Goal: Task Accomplishment & Management: Manage account settings

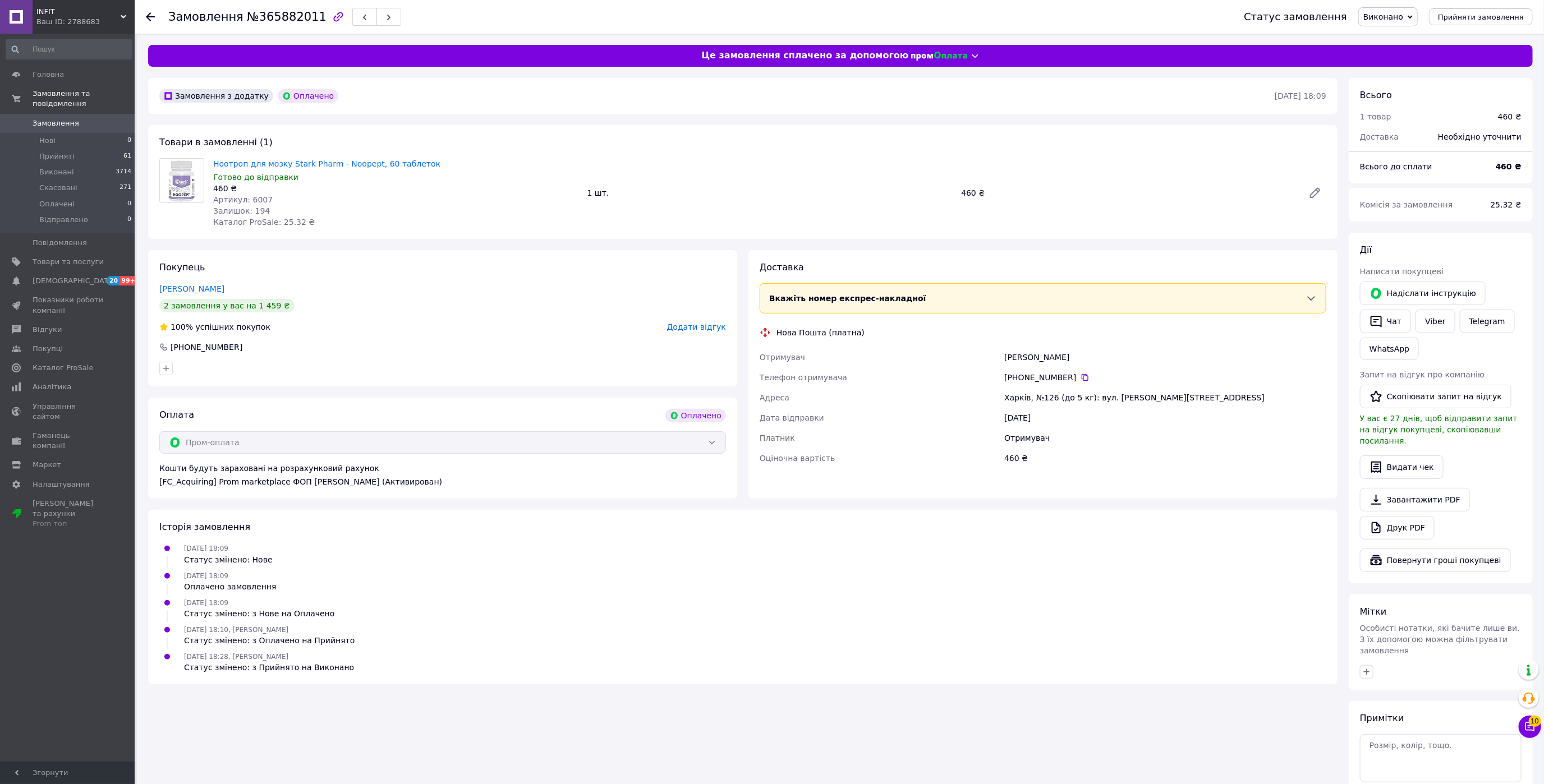
click at [1387, 18] on span "Виконано" at bounding box center [1383, 17] width 40 height 9
drag, startPoint x: 1392, startPoint y: 37, endPoint x: 1386, endPoint y: 31, distance: 8.5
click at [1392, 36] on li "Прийнято" at bounding box center [1388, 39] width 60 height 17
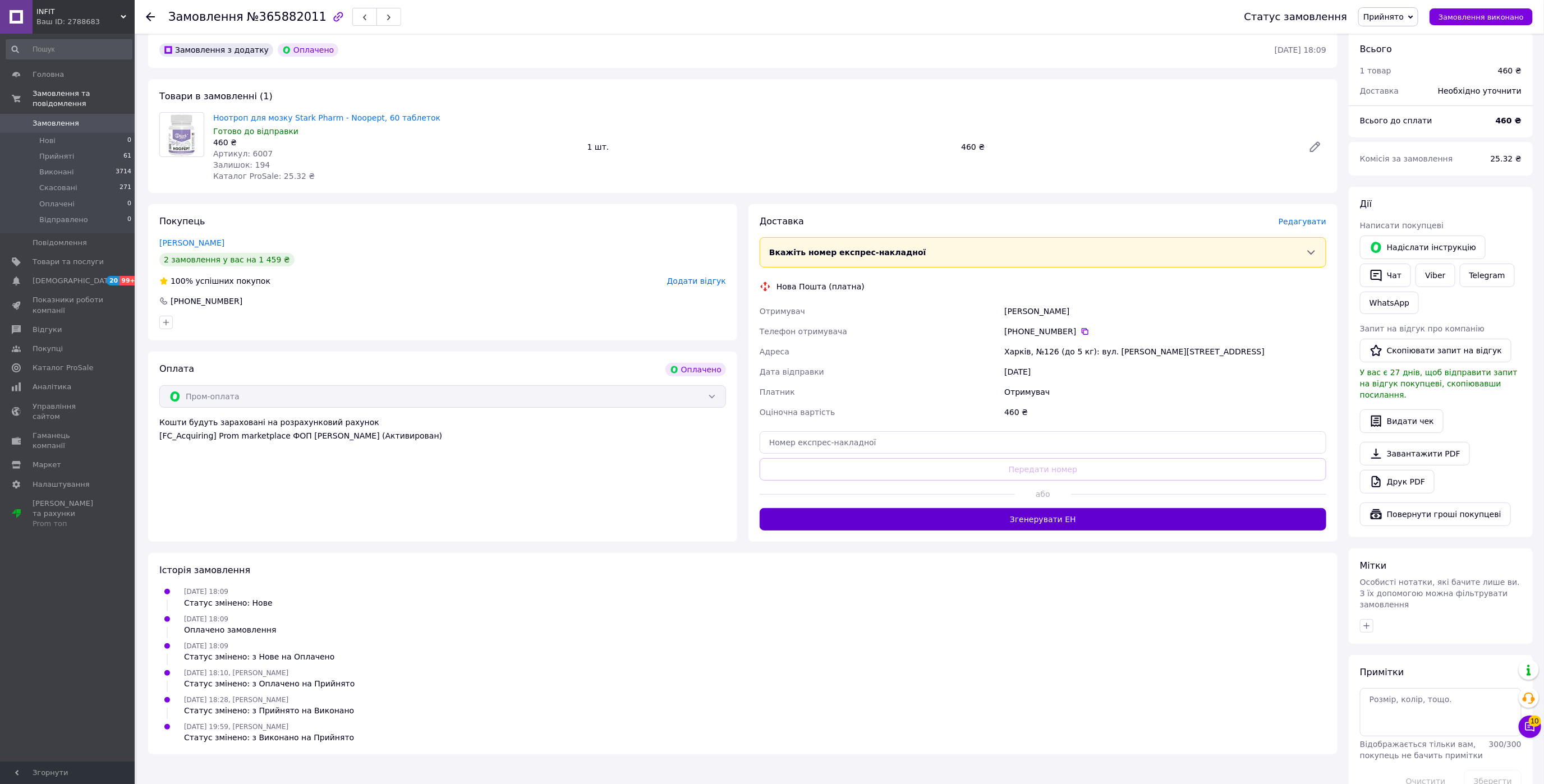
scroll to position [70, 0]
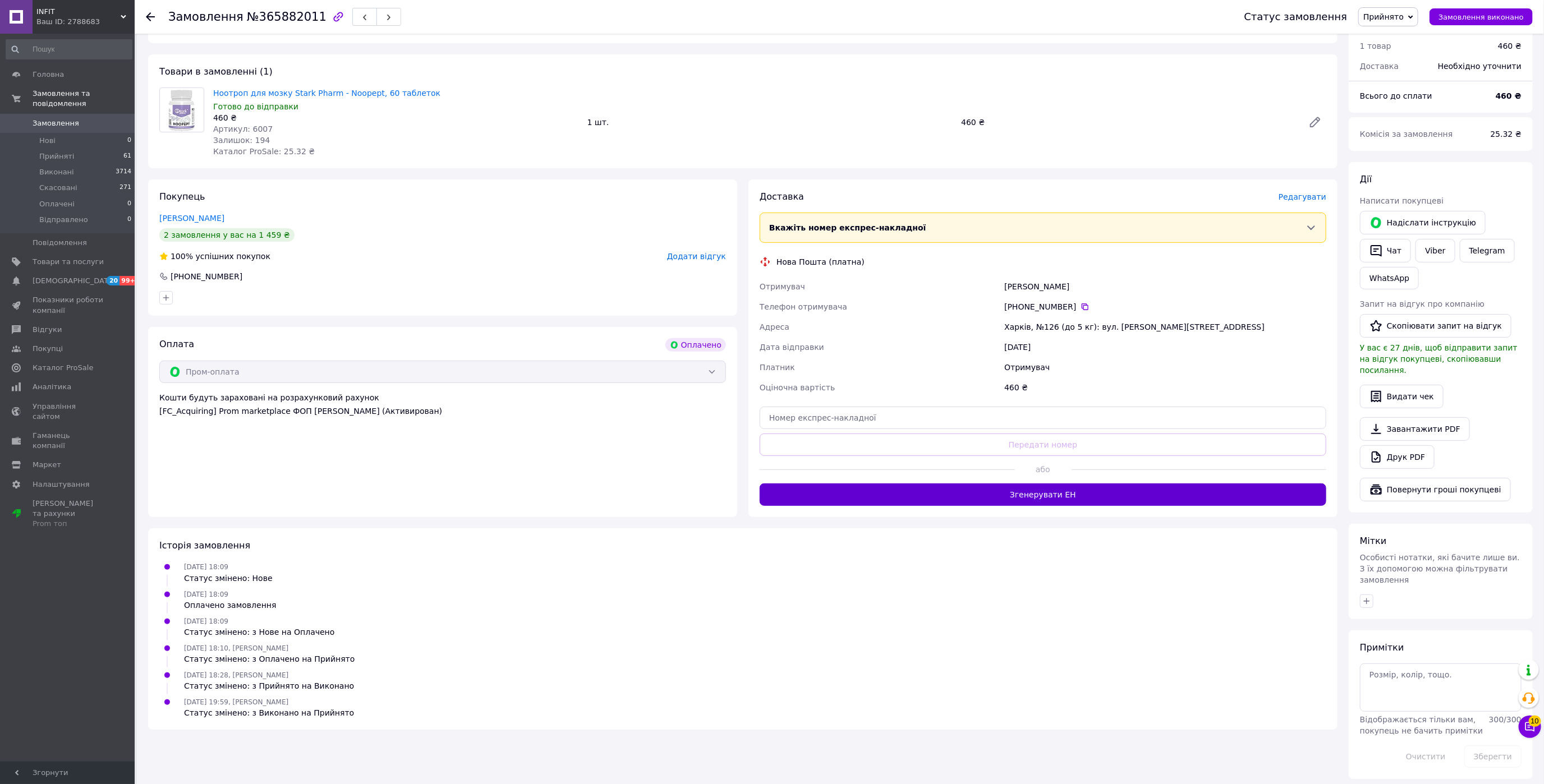
click at [1056, 496] on button "Згенерувати ЕН" at bounding box center [1043, 494] width 566 height 22
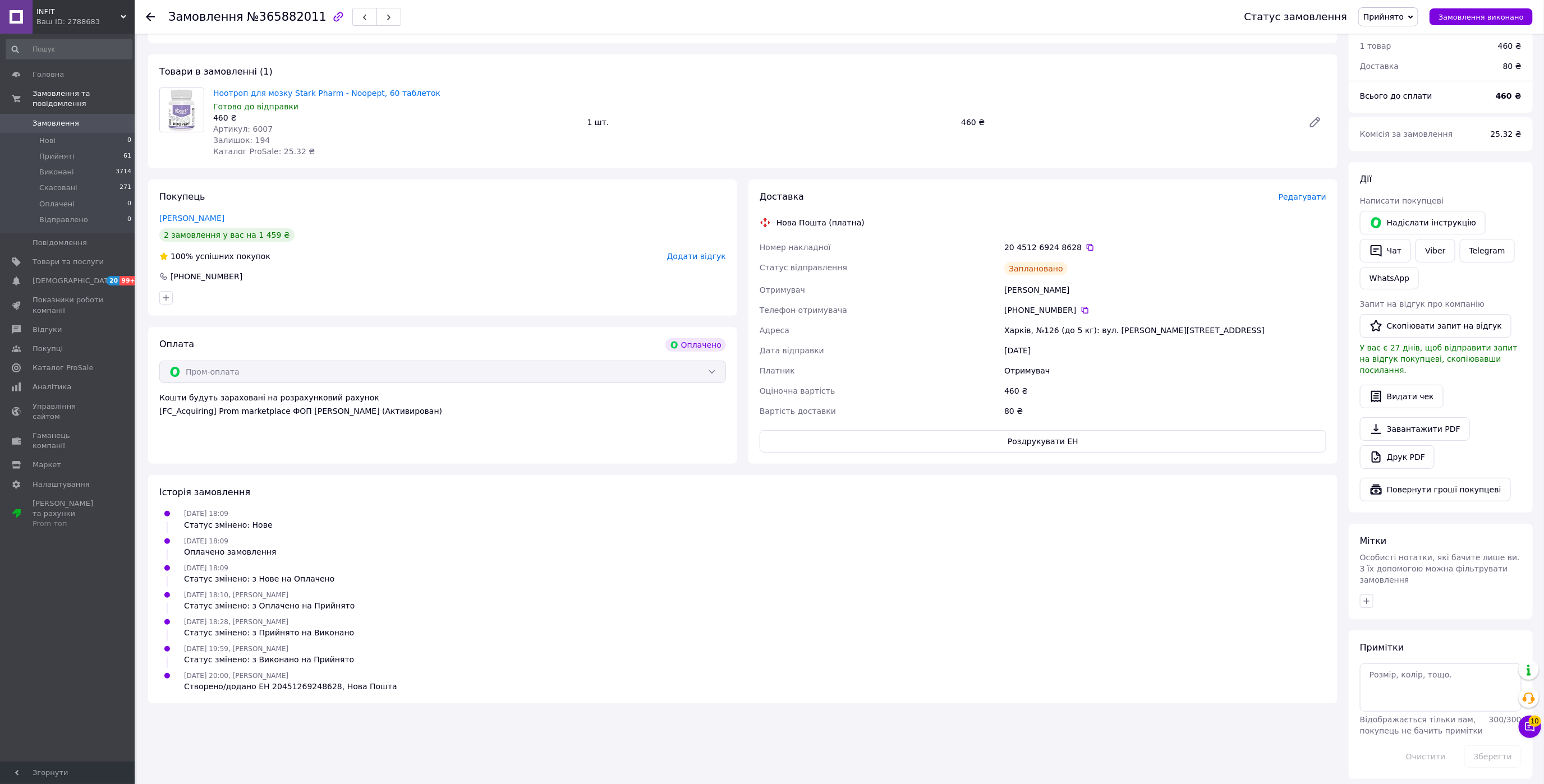
click at [60, 32] on div "INFIT Ваш ID: 2788683" at bounding box center [84, 17] width 102 height 34
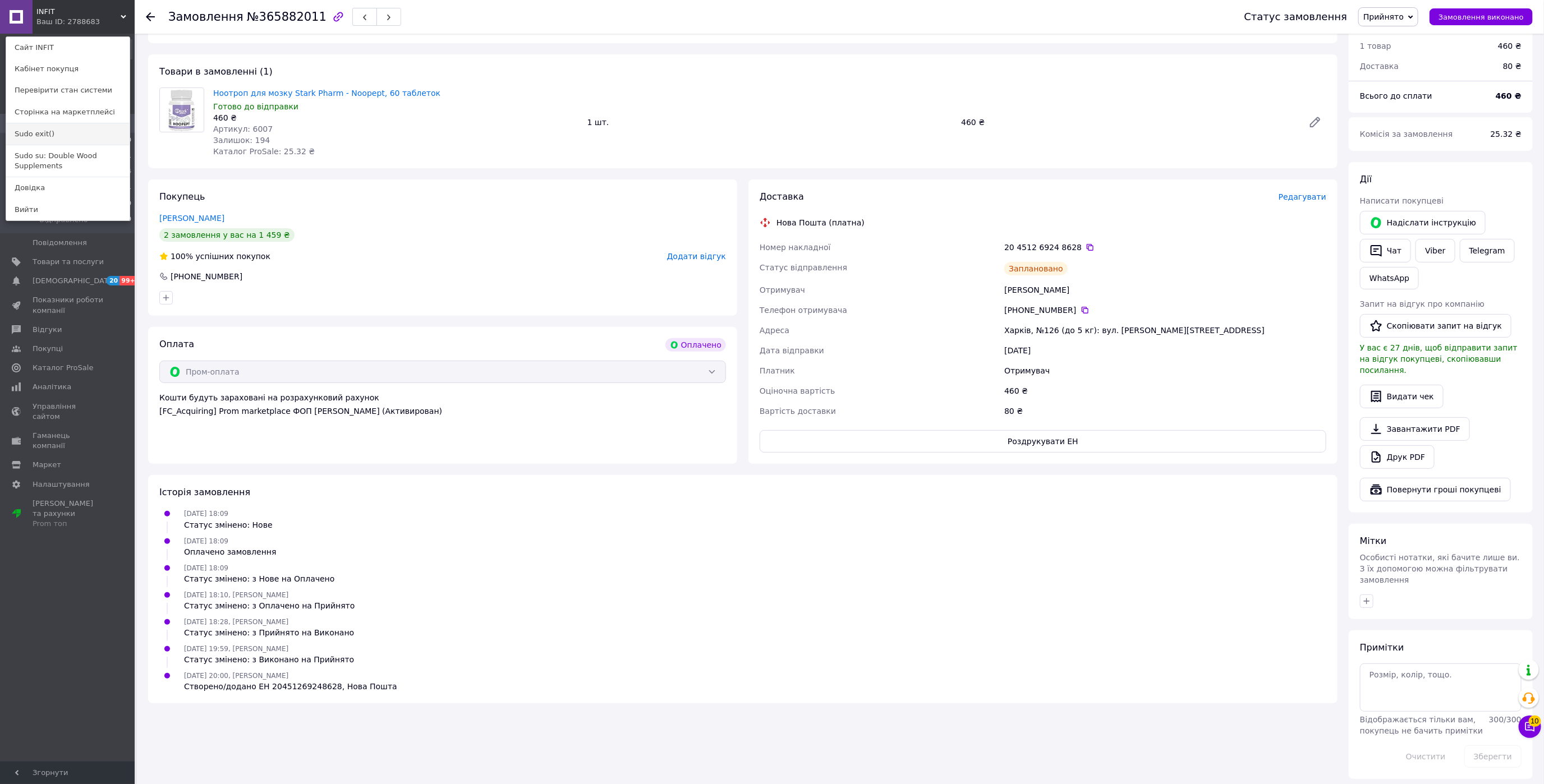
click at [75, 128] on link "Sudo exit()" at bounding box center [67, 134] width 123 height 21
